Goal: Navigation & Orientation: Find specific page/section

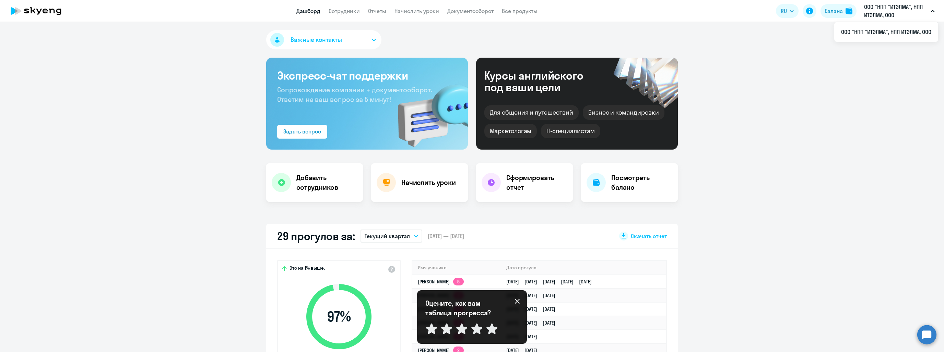
select select "30"
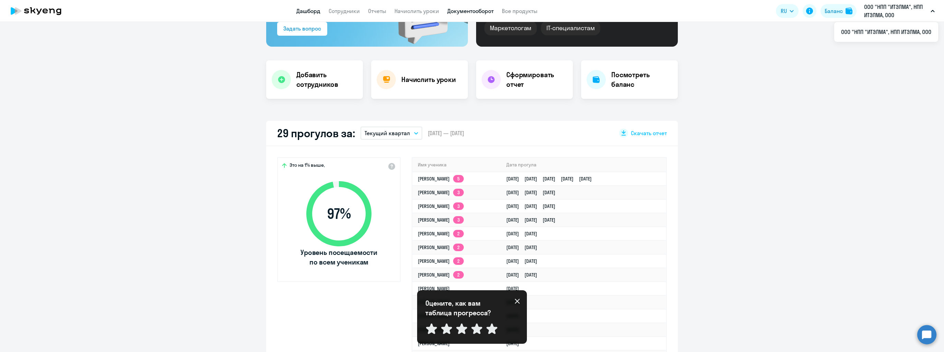
click at [471, 14] on link "Документооборот" at bounding box center [470, 11] width 46 height 7
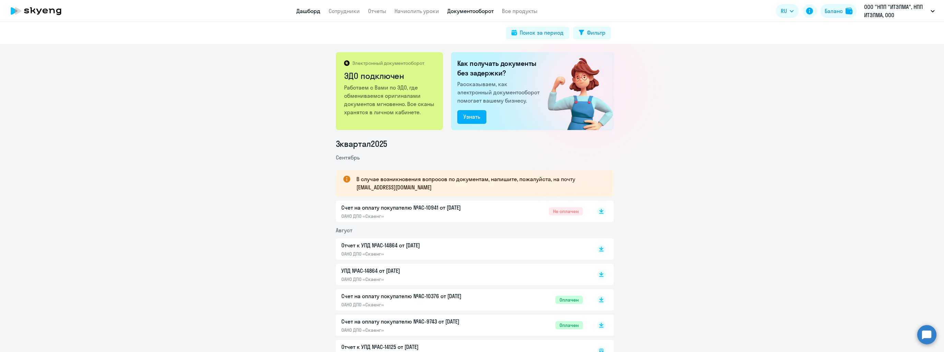
click at [297, 9] on link "Дашборд" at bounding box center [308, 11] width 24 height 7
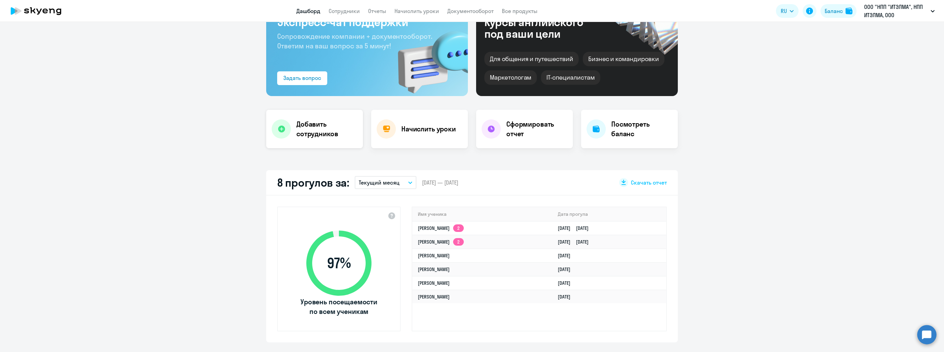
scroll to position [69, 0]
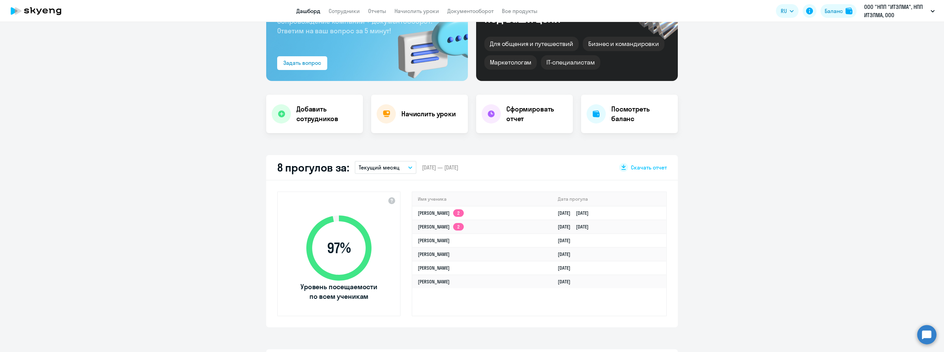
select select "30"
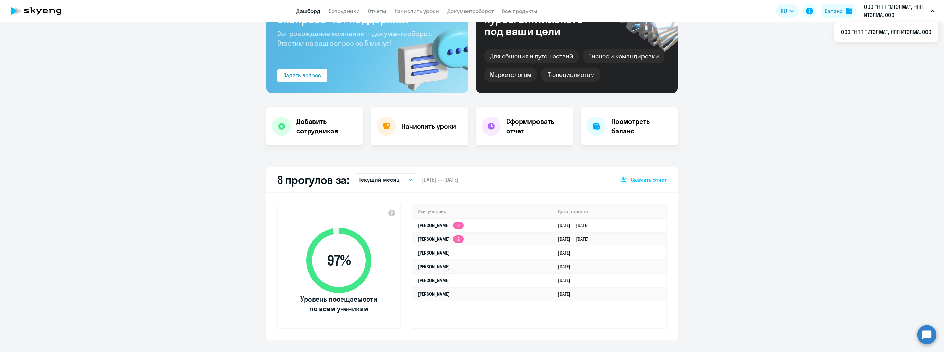
scroll to position [0, 0]
